Goal: Find specific page/section: Find specific page/section

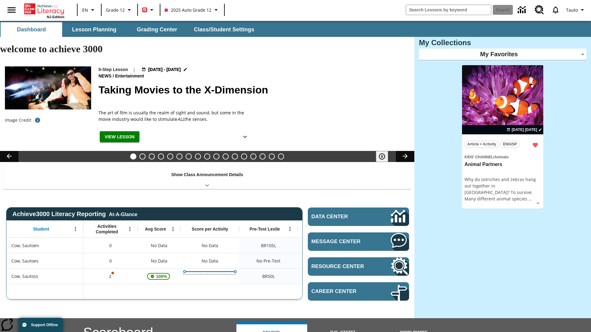
click at [502, 54] on body "Skip to main content NJ Edition EN Grade 12 B 2025 Auto Grade 12 Search Tauto D…" at bounding box center [295, 268] width 591 height 495
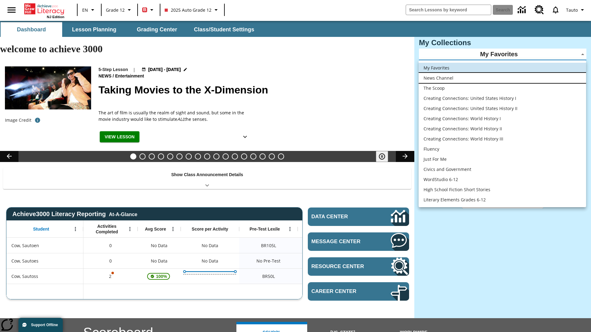
click at [502, 78] on li "News Channel" at bounding box center [501, 78] width 167 height 10
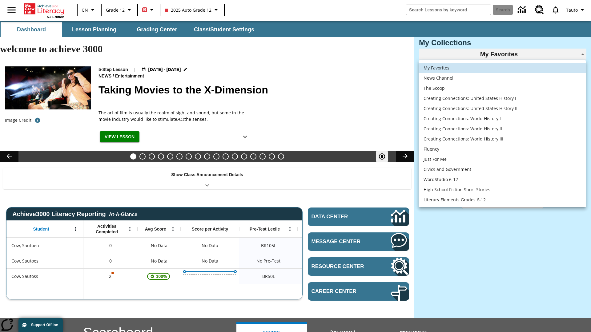
type input "120"
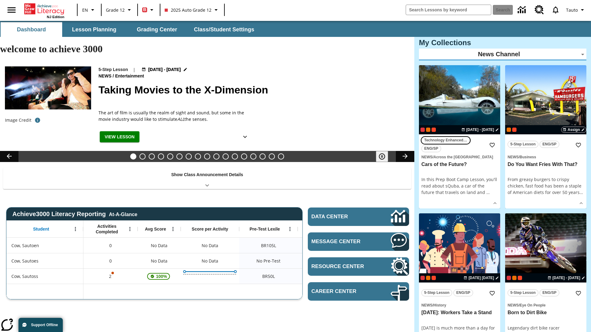
click at [459, 137] on span "Technology Enhanced Item" at bounding box center [445, 140] width 43 height 6
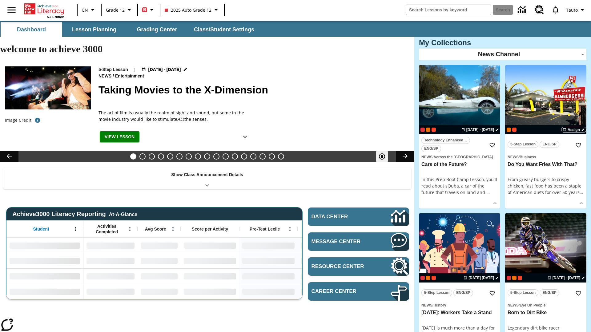
scroll to position [8, 0]
